Goal: Navigation & Orientation: Find specific page/section

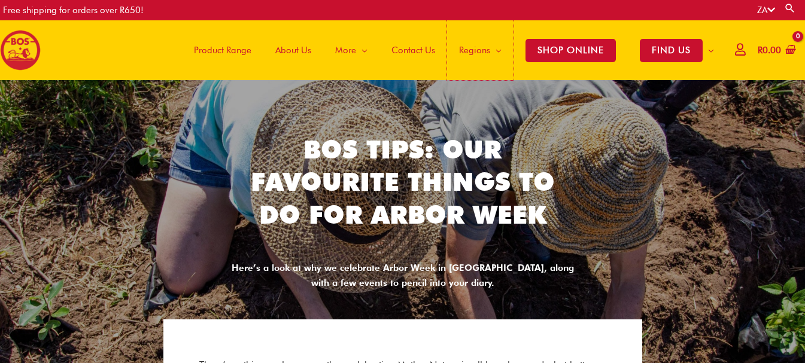
click at [476, 26] on link "Regions" at bounding box center [480, 50] width 66 height 60
